Goal: Transaction & Acquisition: Book appointment/travel/reservation

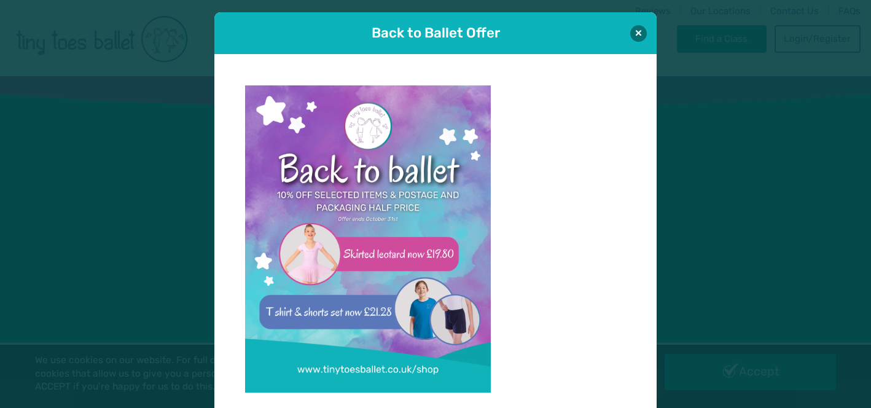
scroll to position [12, 0]
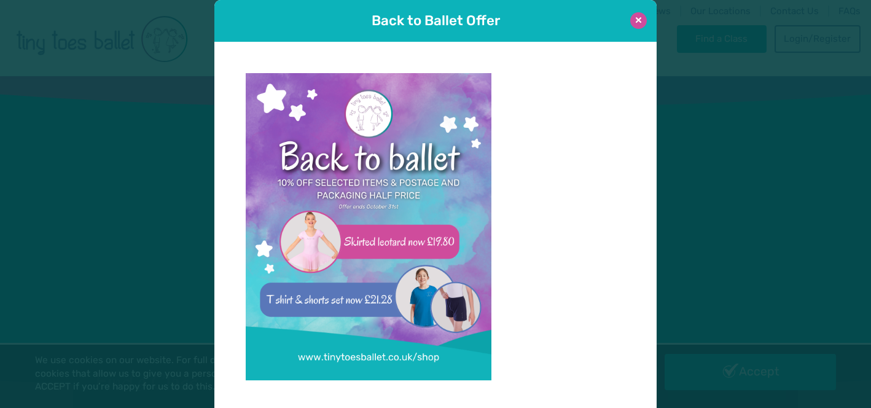
click at [638, 20] on button at bounding box center [638, 20] width 17 height 17
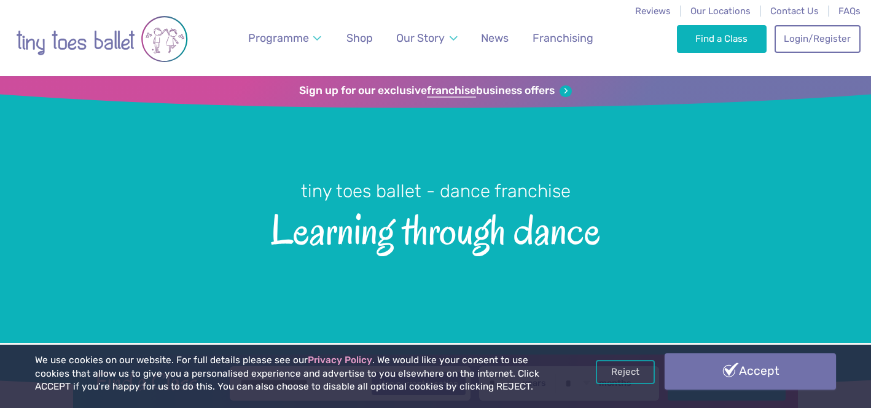
click at [702, 364] on link "Accept" at bounding box center [750, 371] width 171 height 36
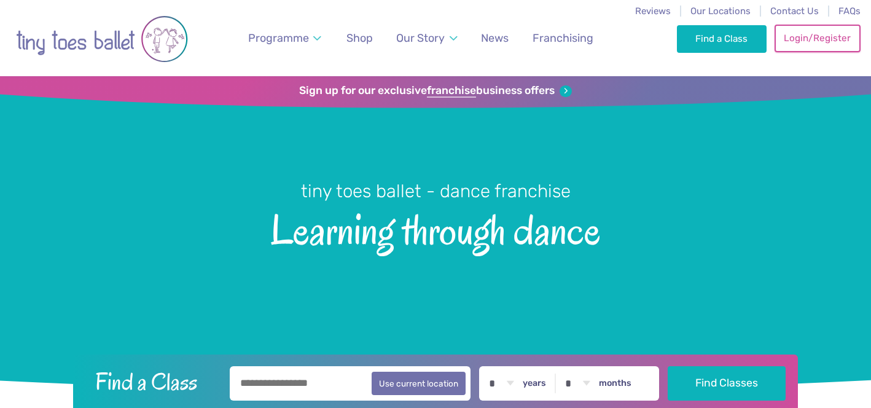
click at [802, 39] on link "Login/Register" at bounding box center [818, 38] width 86 height 27
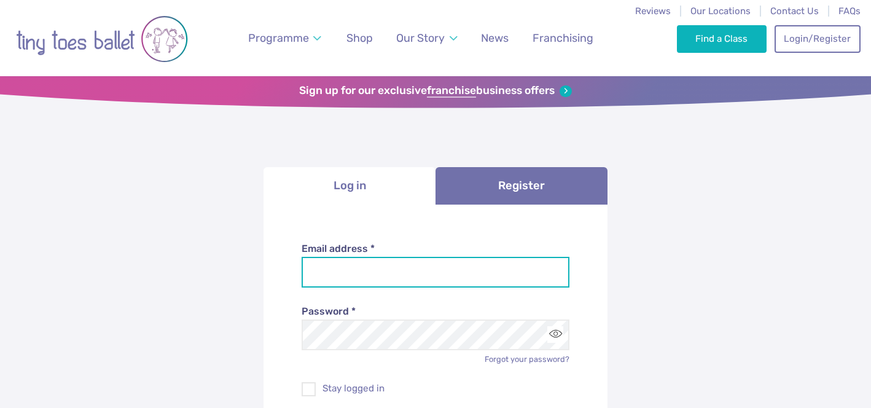
click at [488, 268] on input "Email address *" at bounding box center [436, 272] width 268 height 31
type input "**********"
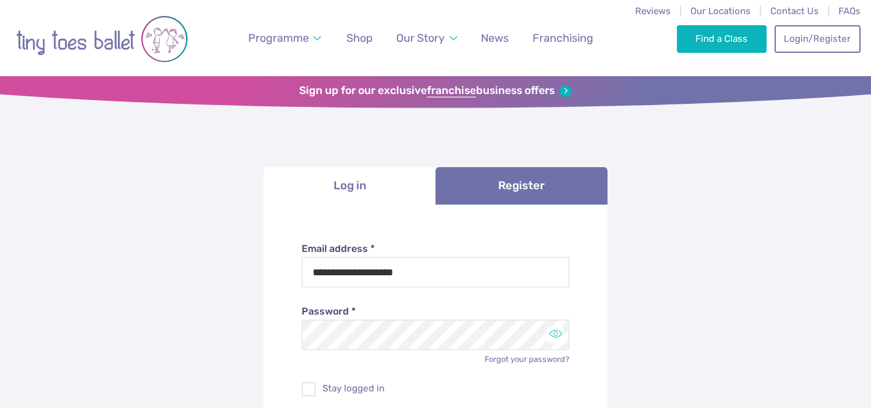
click at [557, 334] on button "Toggle password visibility" at bounding box center [555, 334] width 17 height 17
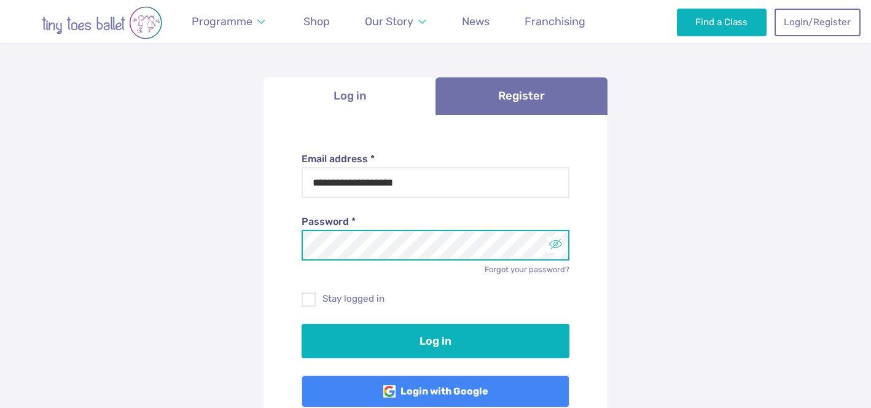
scroll to position [94, 0]
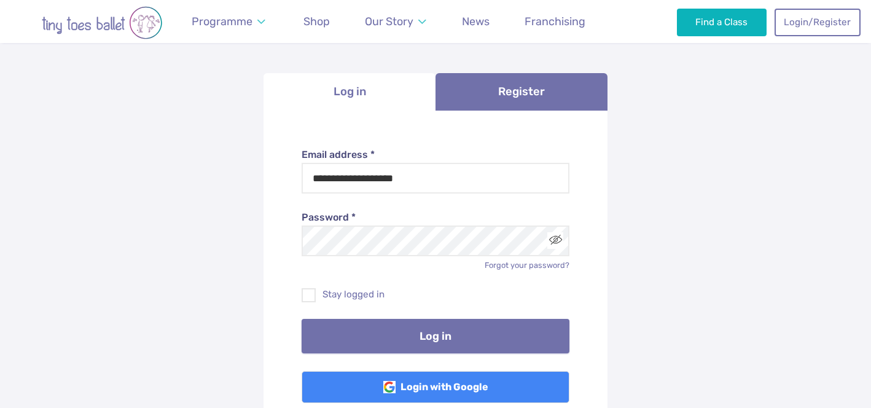
click at [535, 337] on button "Log in" at bounding box center [436, 336] width 268 height 34
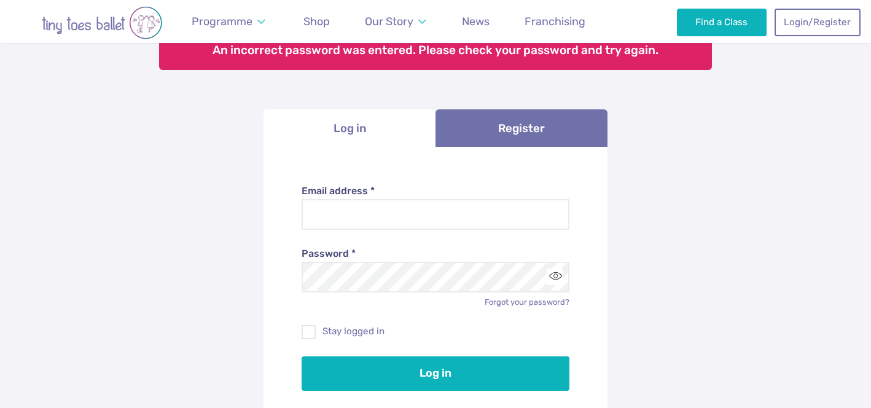
scroll to position [117, 0]
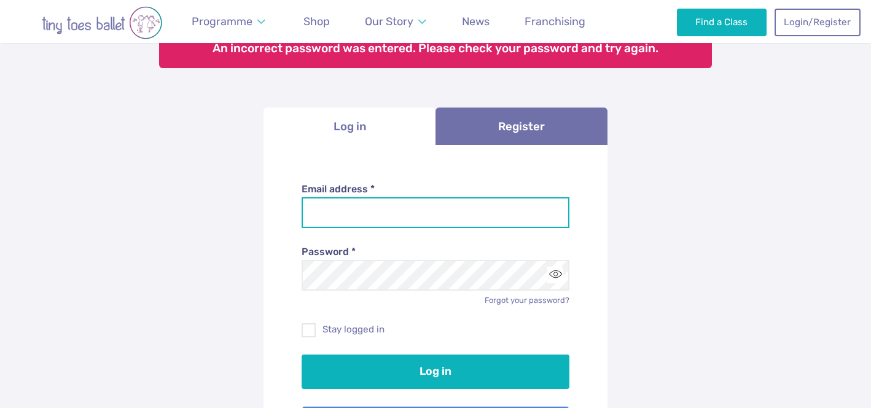
click at [474, 225] on input "Email address *" at bounding box center [436, 212] width 268 height 31
type input "**********"
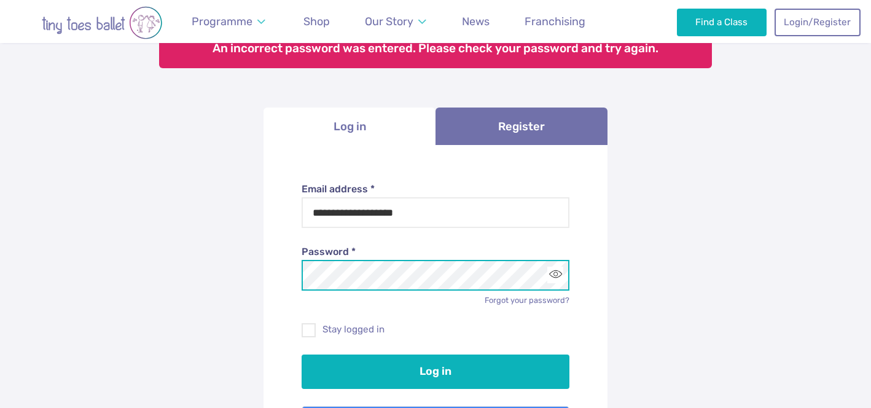
click at [302, 354] on button "Log in" at bounding box center [436, 371] width 268 height 34
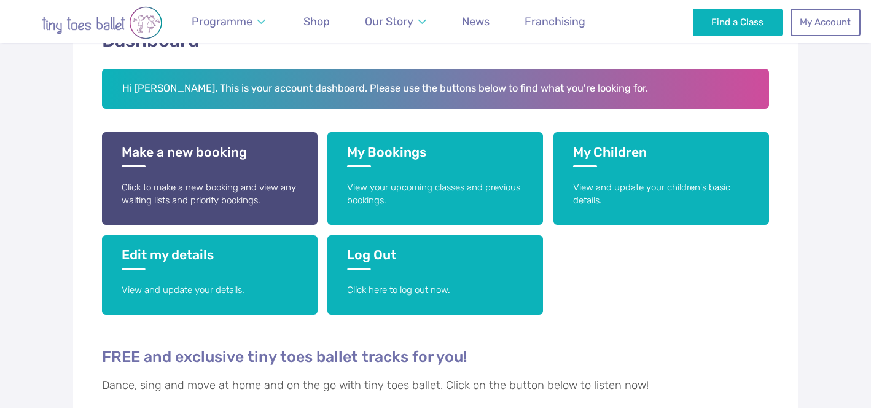
scroll to position [227, 0]
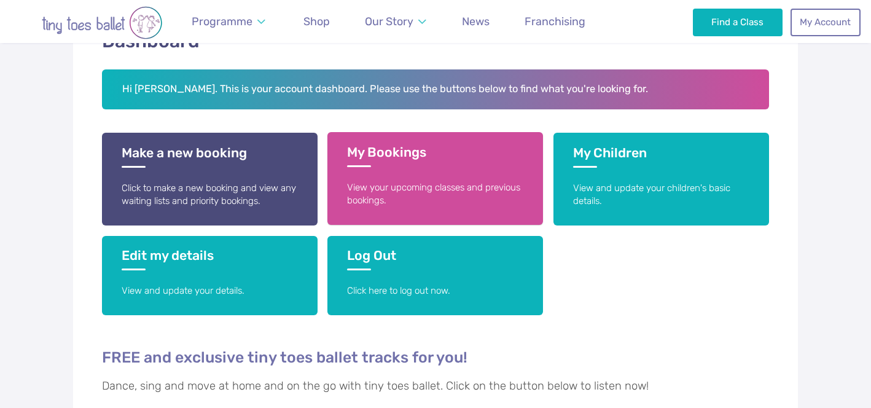
click at [394, 141] on link "My Bookings View your upcoming classes and previous bookings." at bounding box center [435, 178] width 216 height 93
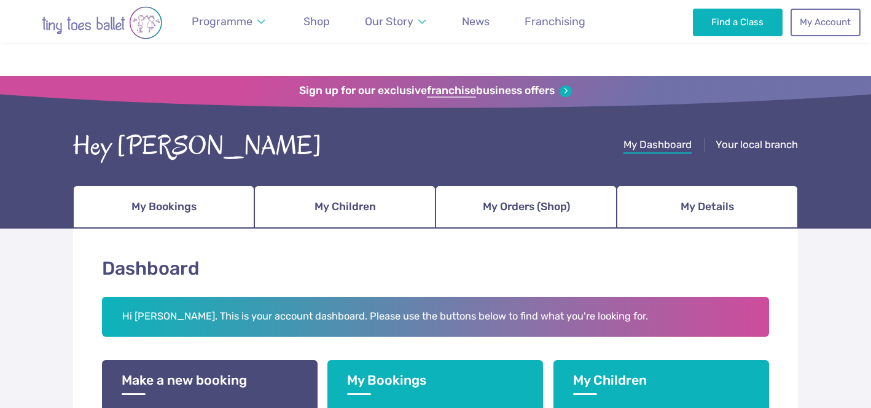
scroll to position [227, 0]
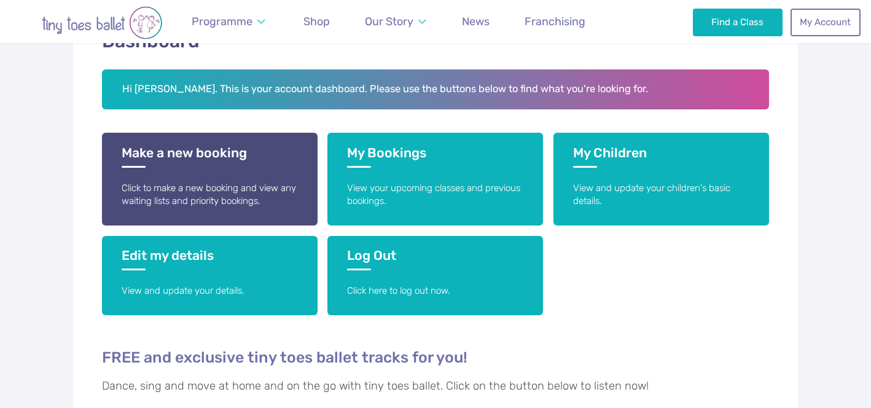
click at [163, 162] on h3 "Make a new booking" at bounding box center [210, 156] width 176 height 23
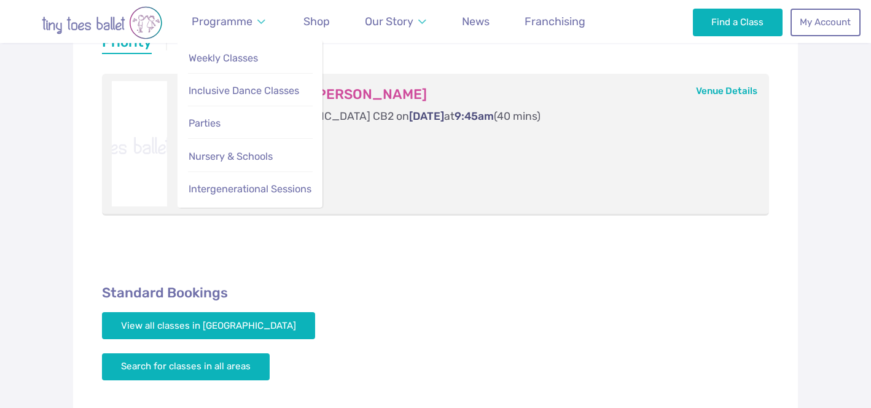
scroll to position [272, 0]
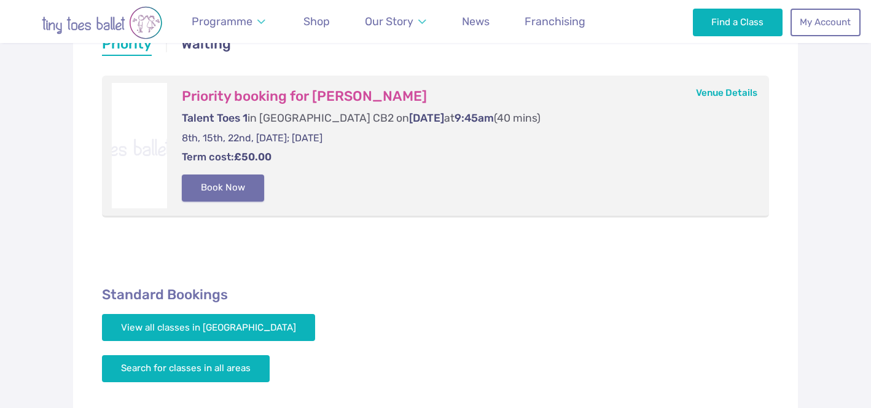
click at [222, 193] on button "Book Now" at bounding box center [223, 187] width 82 height 27
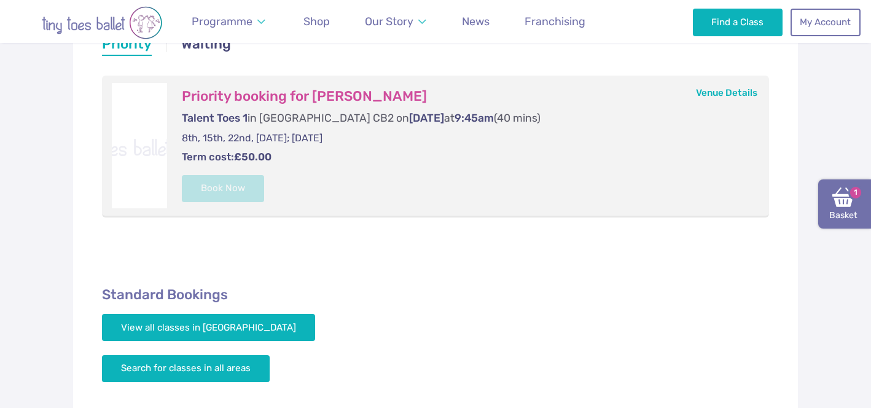
click at [852, 198] on span "1" at bounding box center [855, 192] width 15 height 15
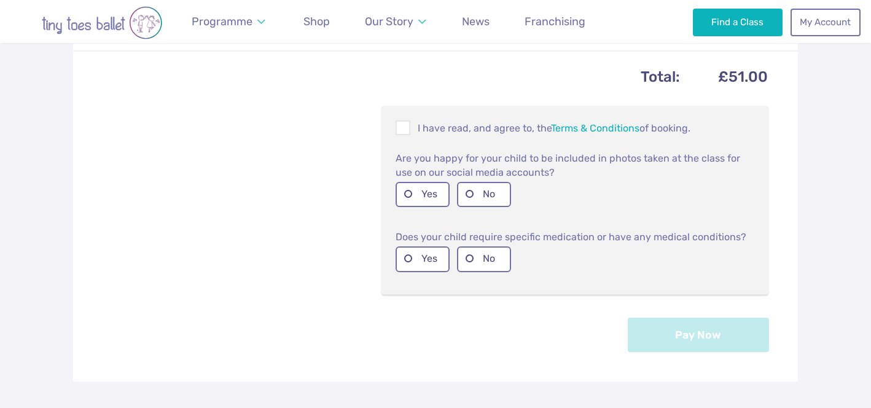
scroll to position [519, 0]
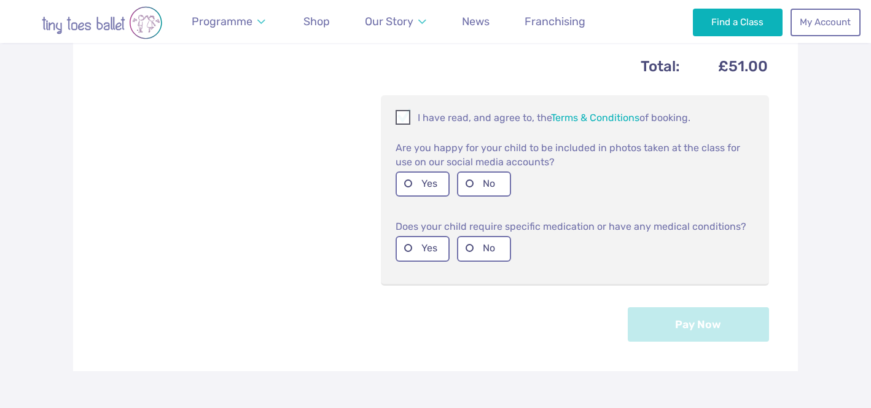
click at [396, 122] on div at bounding box center [403, 117] width 15 height 15
click at [405, 183] on label "Yes" at bounding box center [423, 183] width 54 height 25
click at [473, 246] on label "No" at bounding box center [484, 248] width 54 height 25
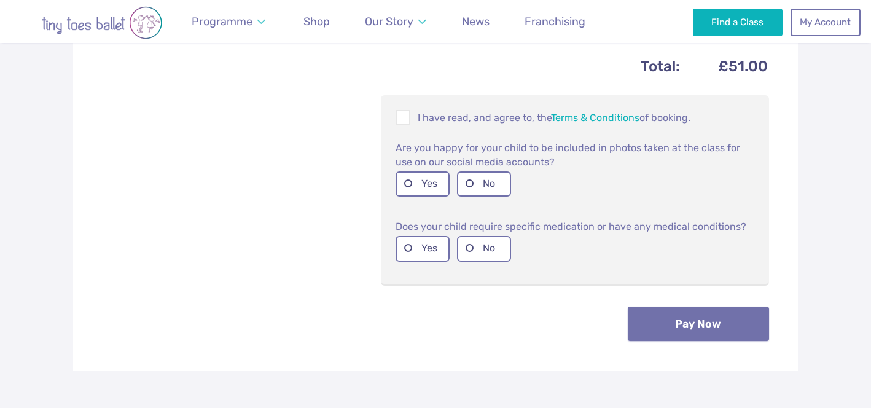
click at [708, 334] on button "Pay Now" at bounding box center [698, 324] width 141 height 34
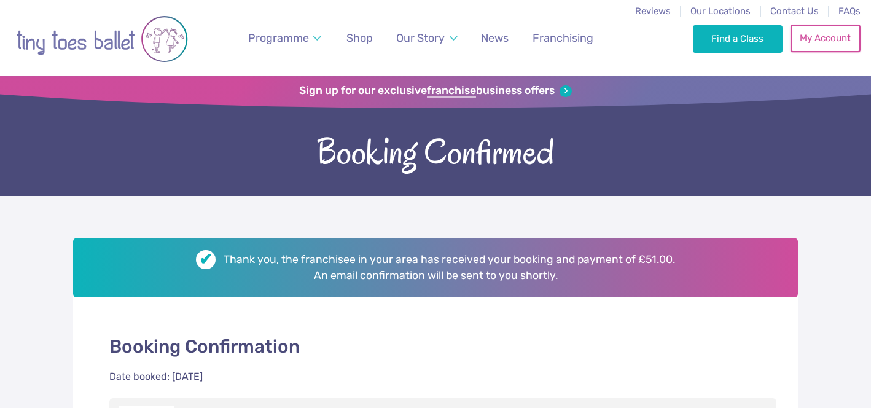
click at [802, 36] on link "My Account" at bounding box center [826, 38] width 70 height 27
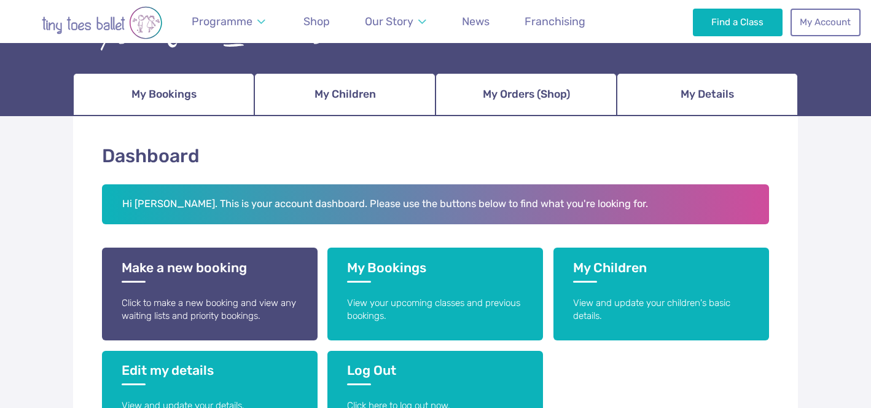
scroll to position [116, 0]
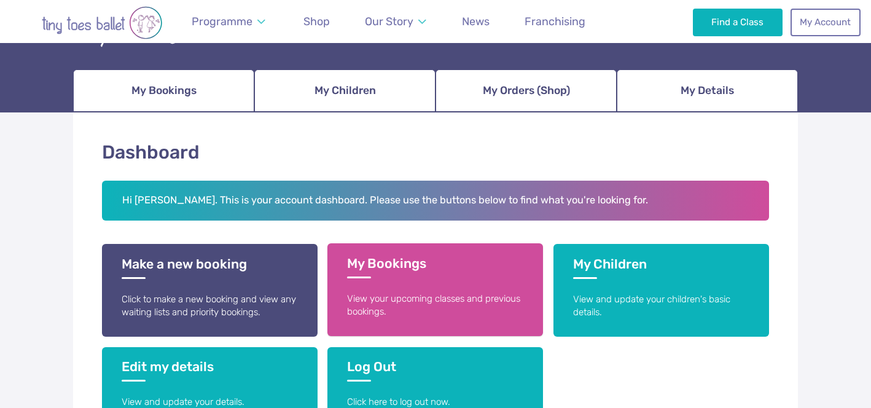
click at [420, 296] on p "View your upcoming classes and previous bookings." at bounding box center [435, 305] width 176 height 26
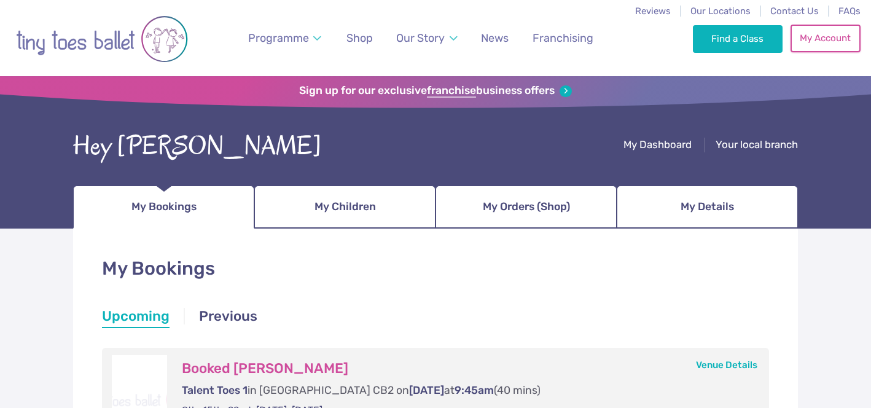
click at [815, 43] on link "My Account" at bounding box center [826, 38] width 70 height 27
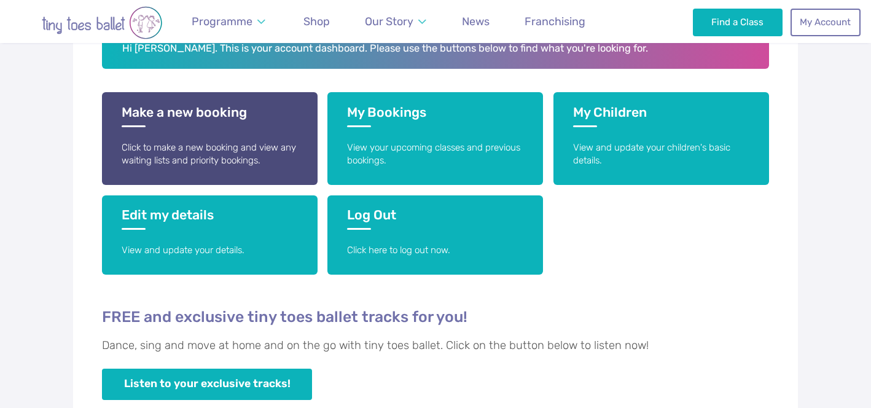
scroll to position [415, 0]
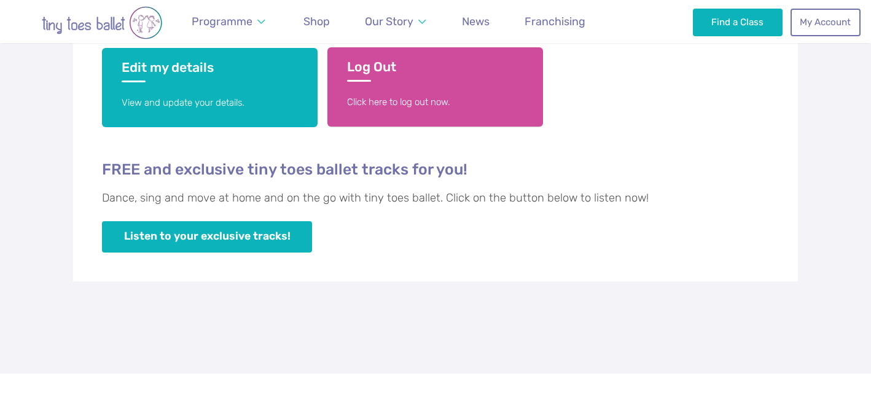
click at [431, 96] on p "Click here to log out now." at bounding box center [435, 102] width 176 height 13
